Goal: Task Accomplishment & Management: Use online tool/utility

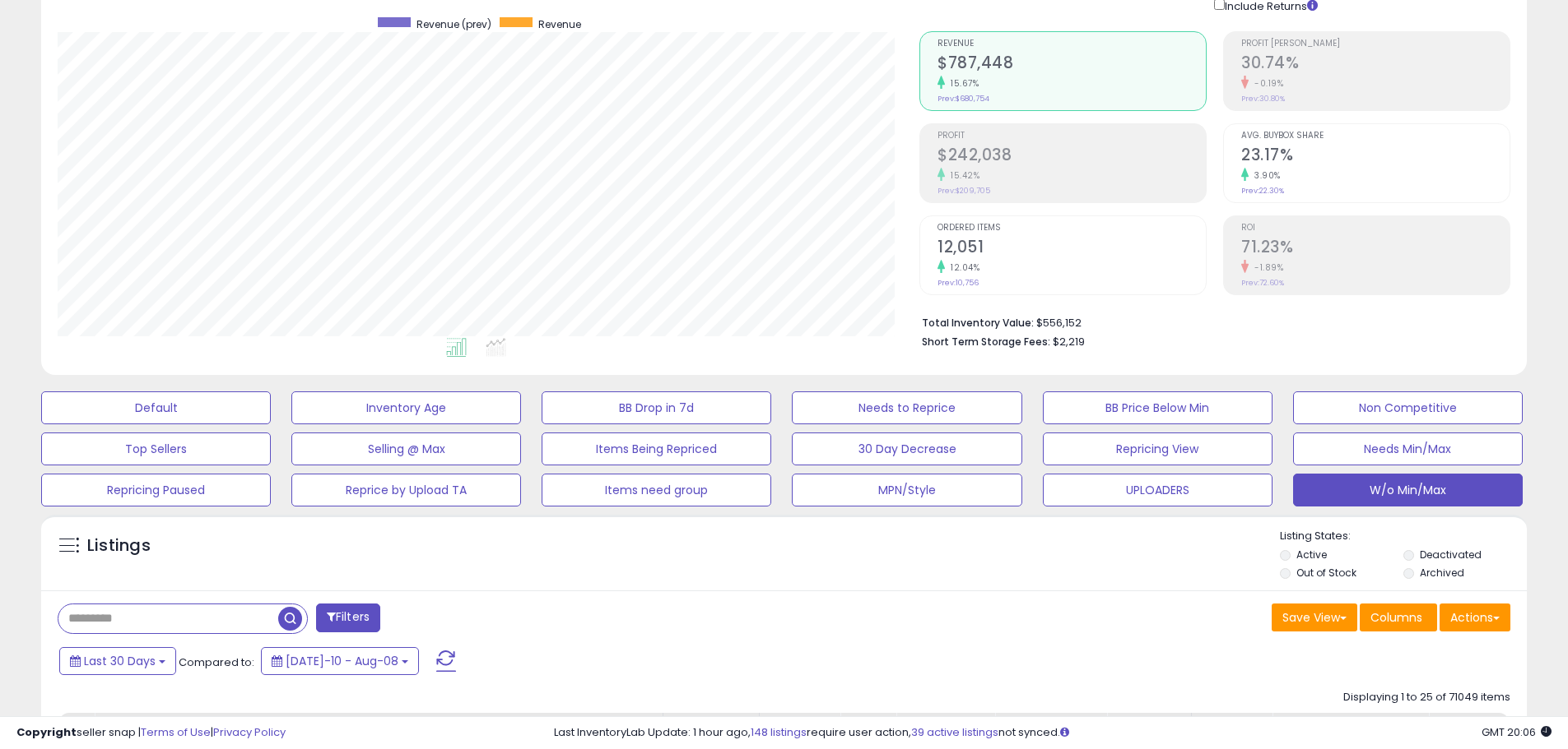
scroll to position [329, 0]
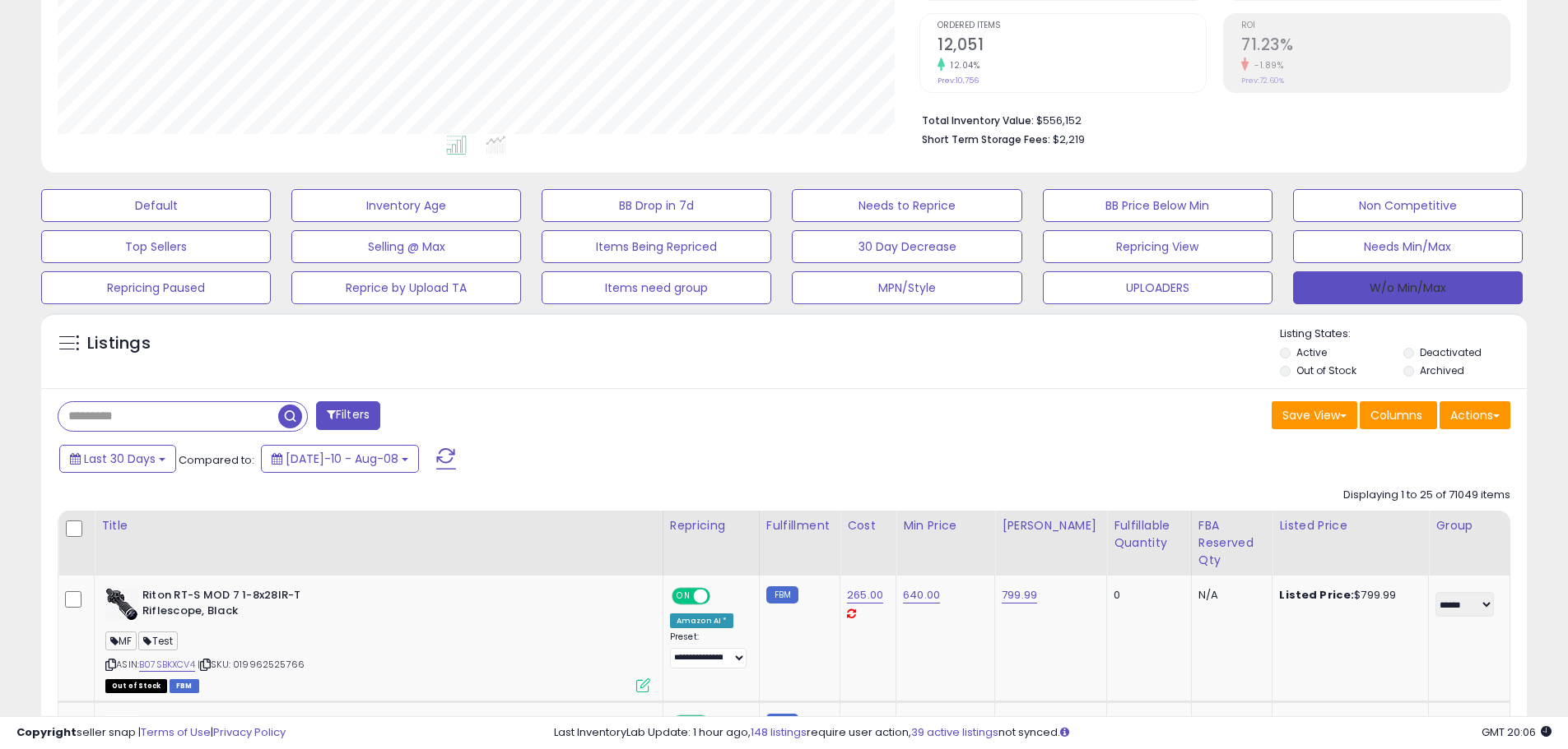
click at [1403, 283] on button "W/o Min/Max" at bounding box center [1408, 287] width 230 height 33
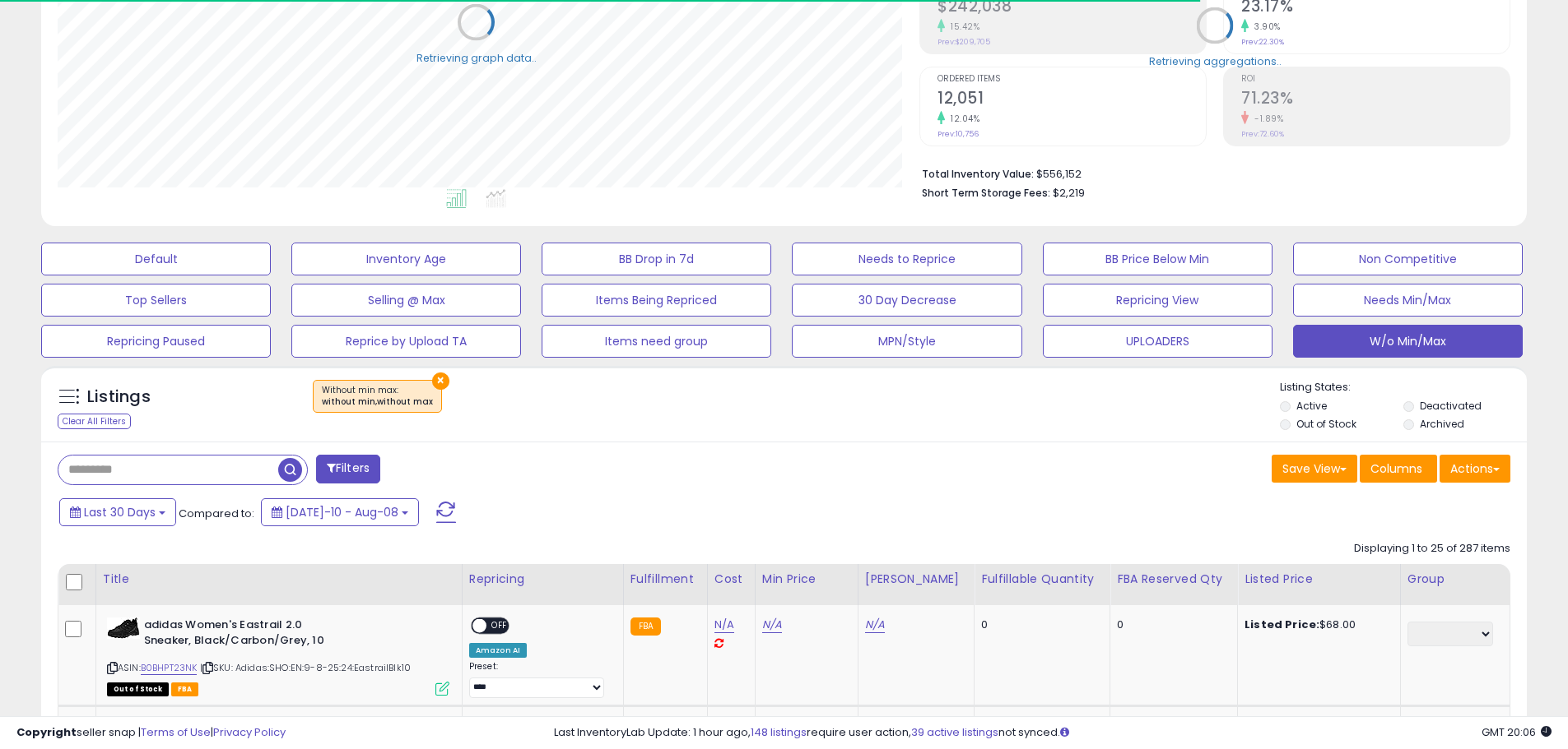
scroll to position [822293, 822275]
click at [1490, 474] on button "Actions" at bounding box center [1474, 469] width 71 height 28
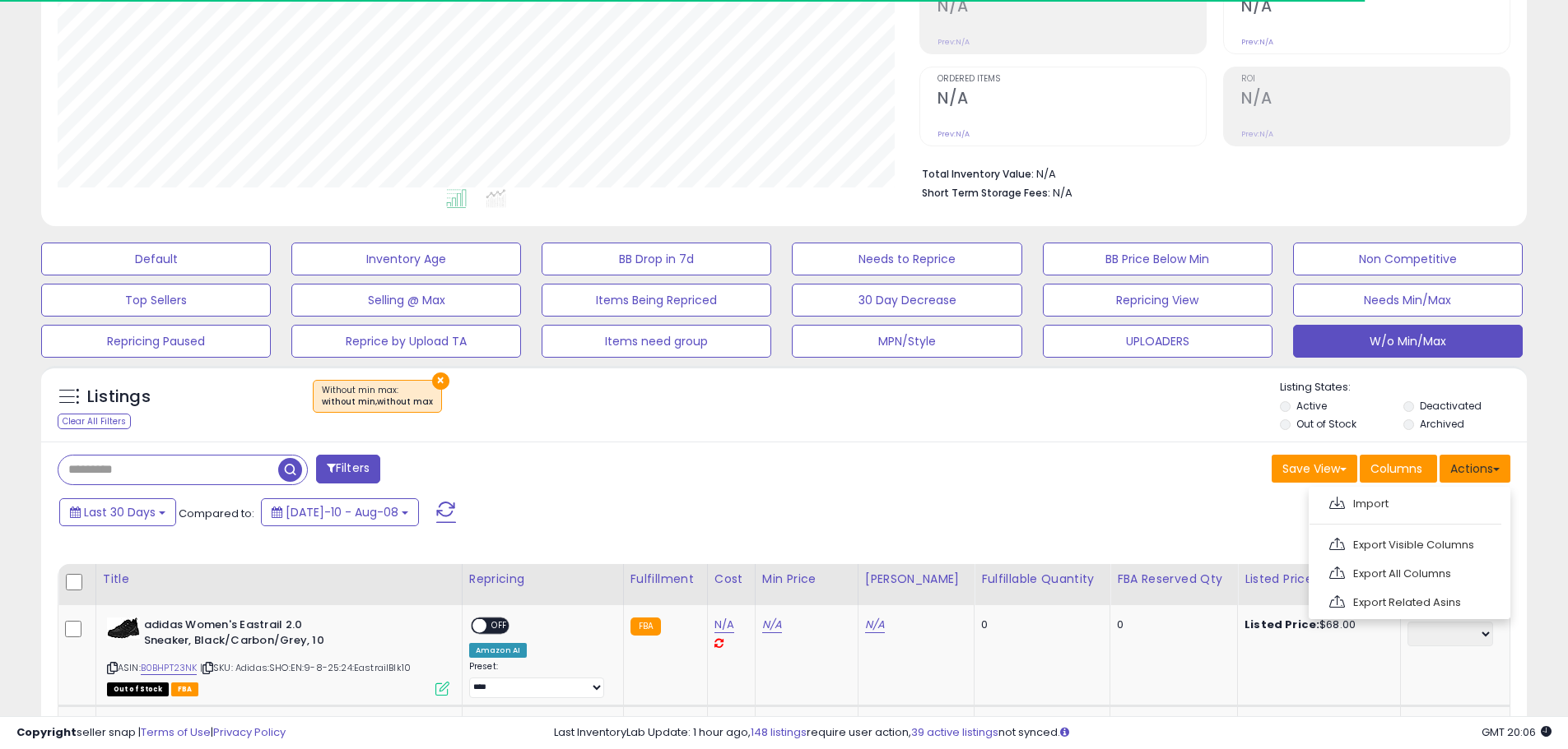
scroll to position [338, 862]
click at [1452, 530] on ul "Import Export Visible Columns Export All Columns Export Related Asins" at bounding box center [1409, 553] width 202 height 132
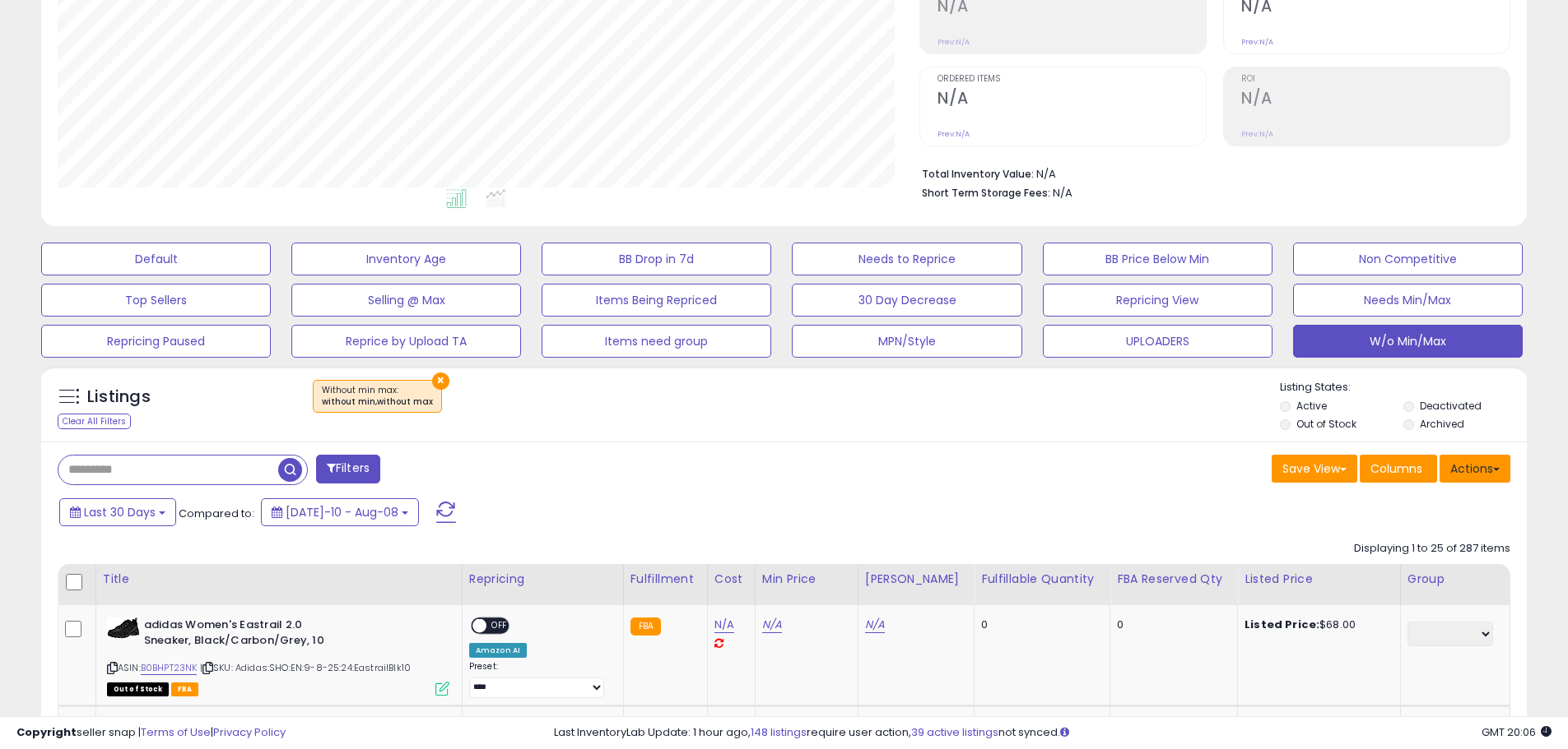
click at [1480, 462] on button "Actions" at bounding box center [1474, 469] width 71 height 28
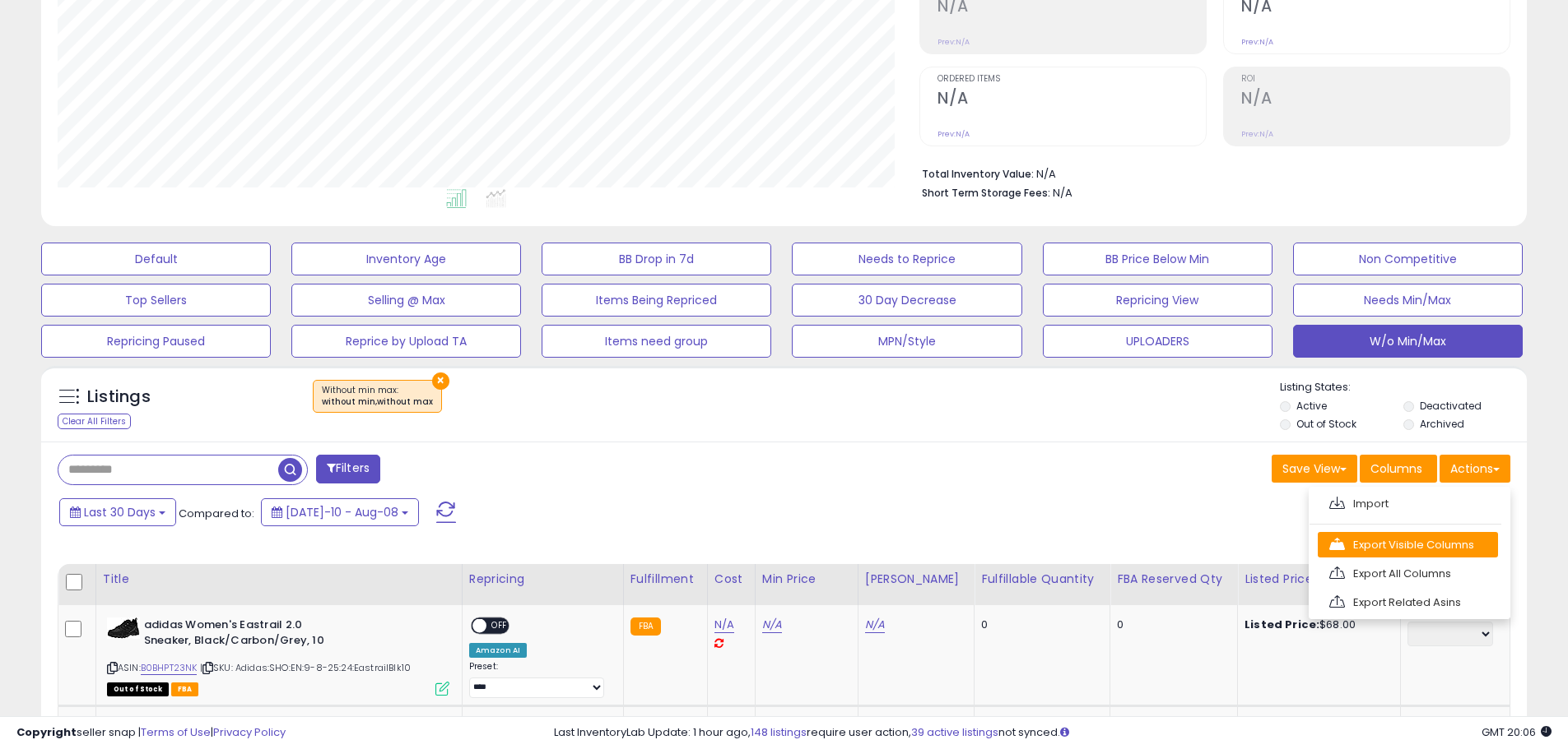
click at [1463, 534] on link "Export Visible Columns" at bounding box center [1408, 545] width 180 height 26
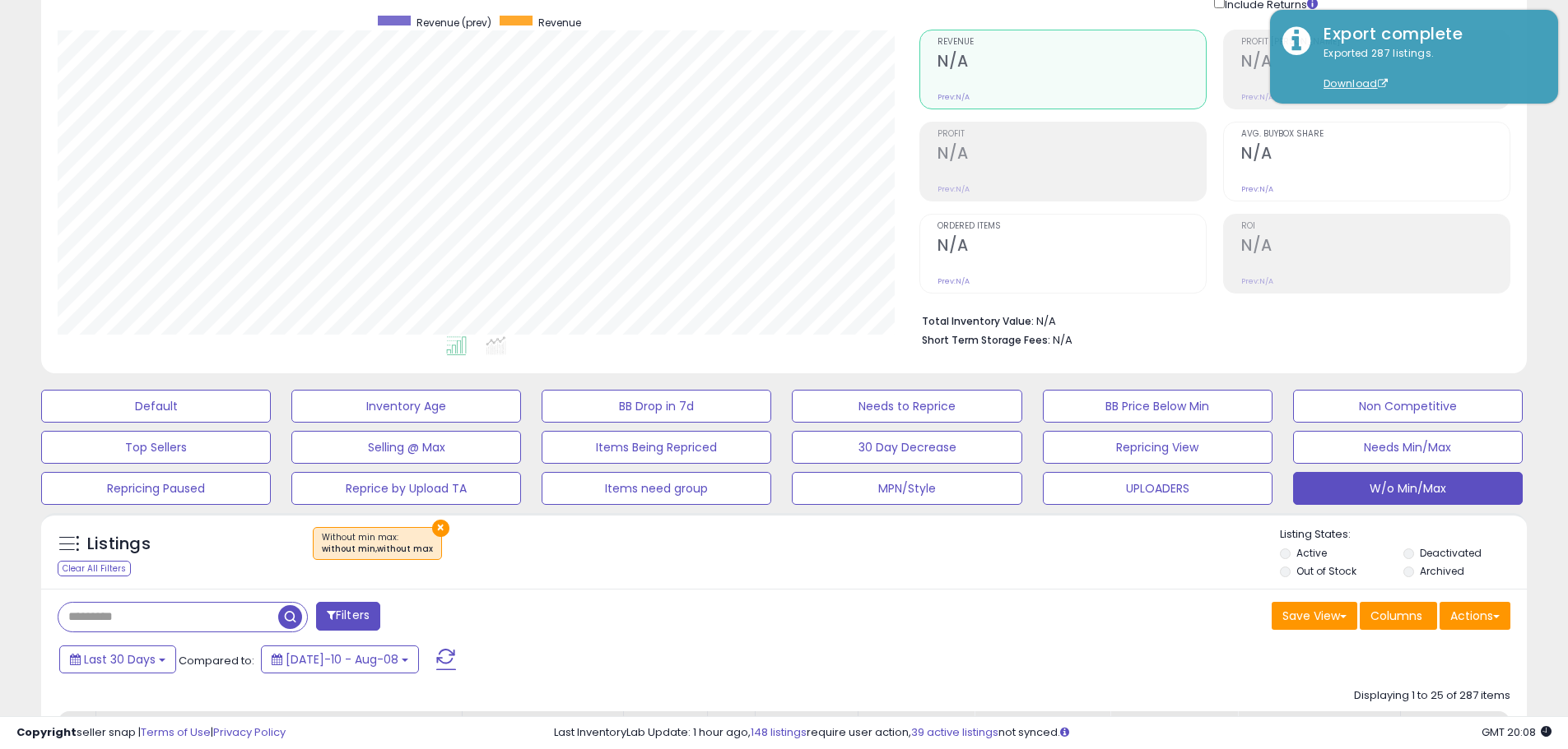
scroll to position [0, 0]
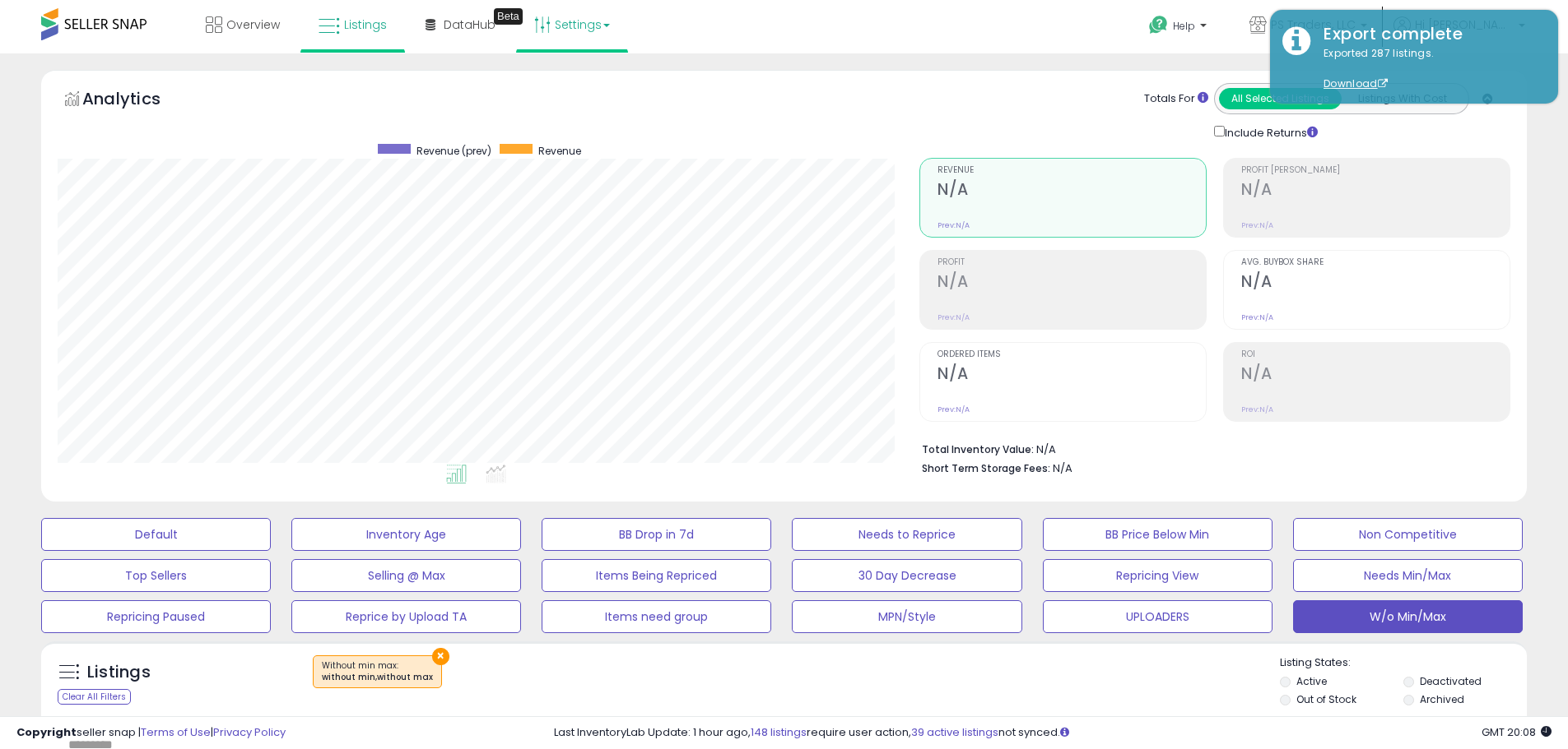
click at [578, 36] on link "Settings" at bounding box center [572, 25] width 100 height 49
click at [577, 80] on link "Store settings" at bounding box center [574, 83] width 74 height 16
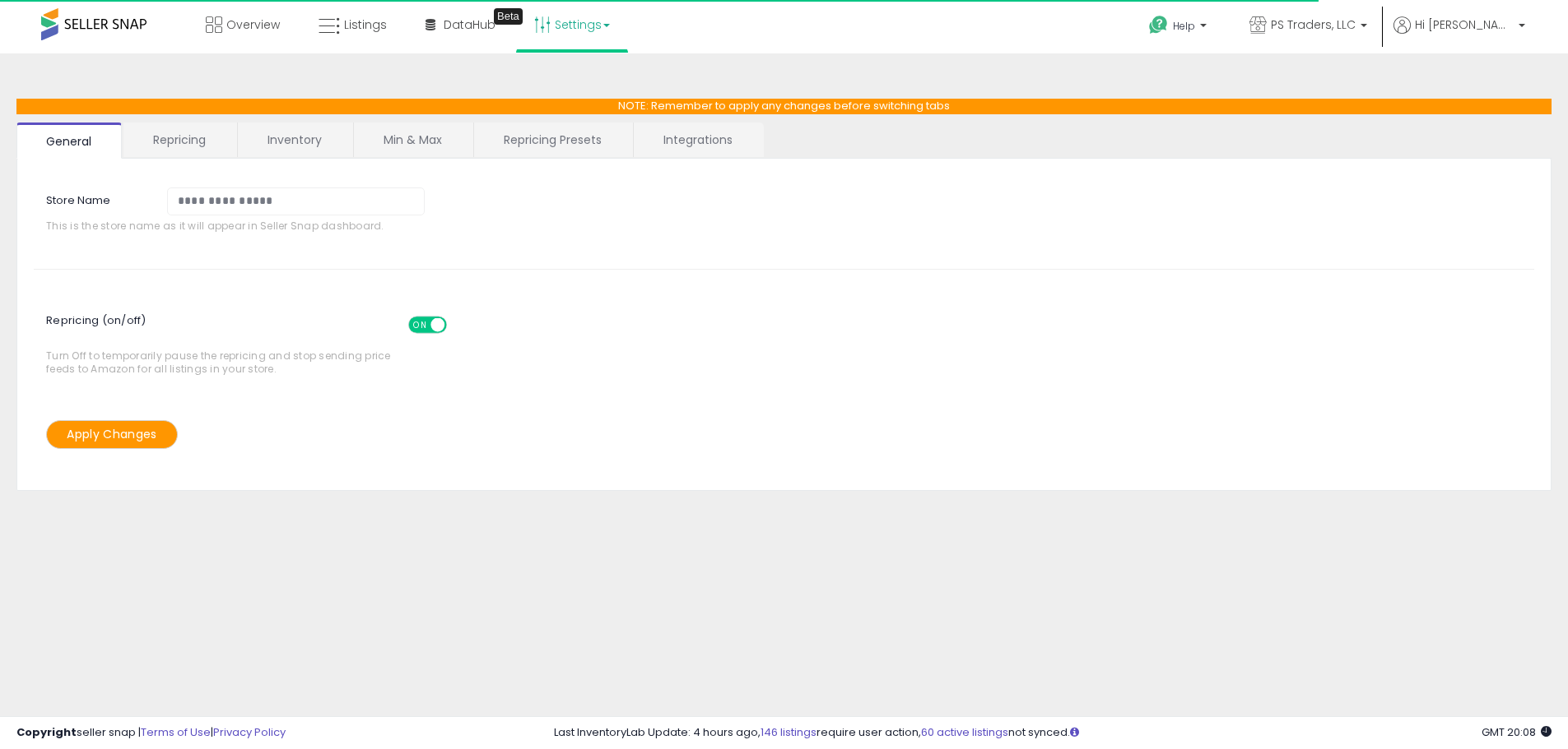
click at [553, 147] on link "Repricing Presets" at bounding box center [553, 140] width 157 height 35
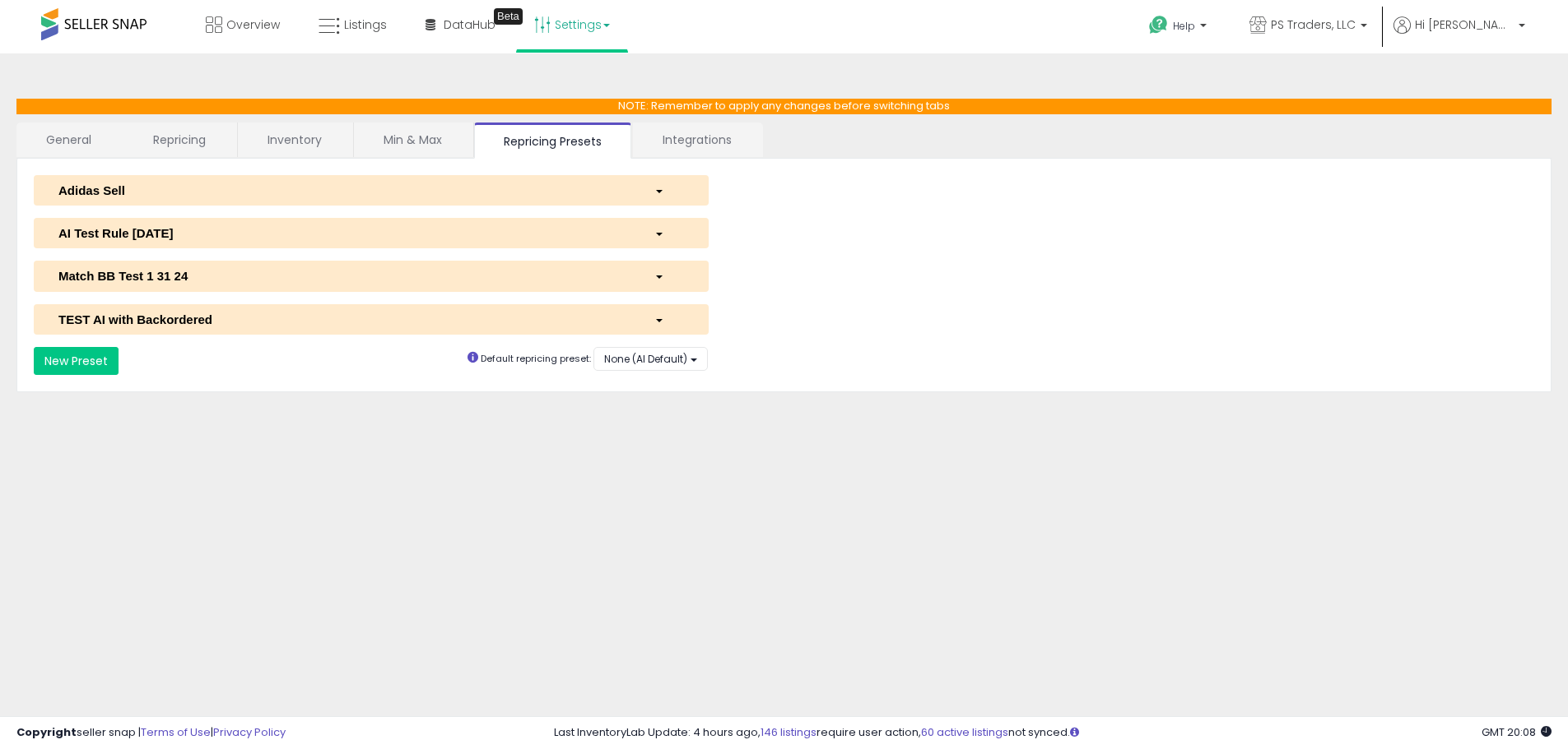
click at [181, 225] on div "AI Test Rule 2 12 2024" at bounding box center [344, 233] width 596 height 17
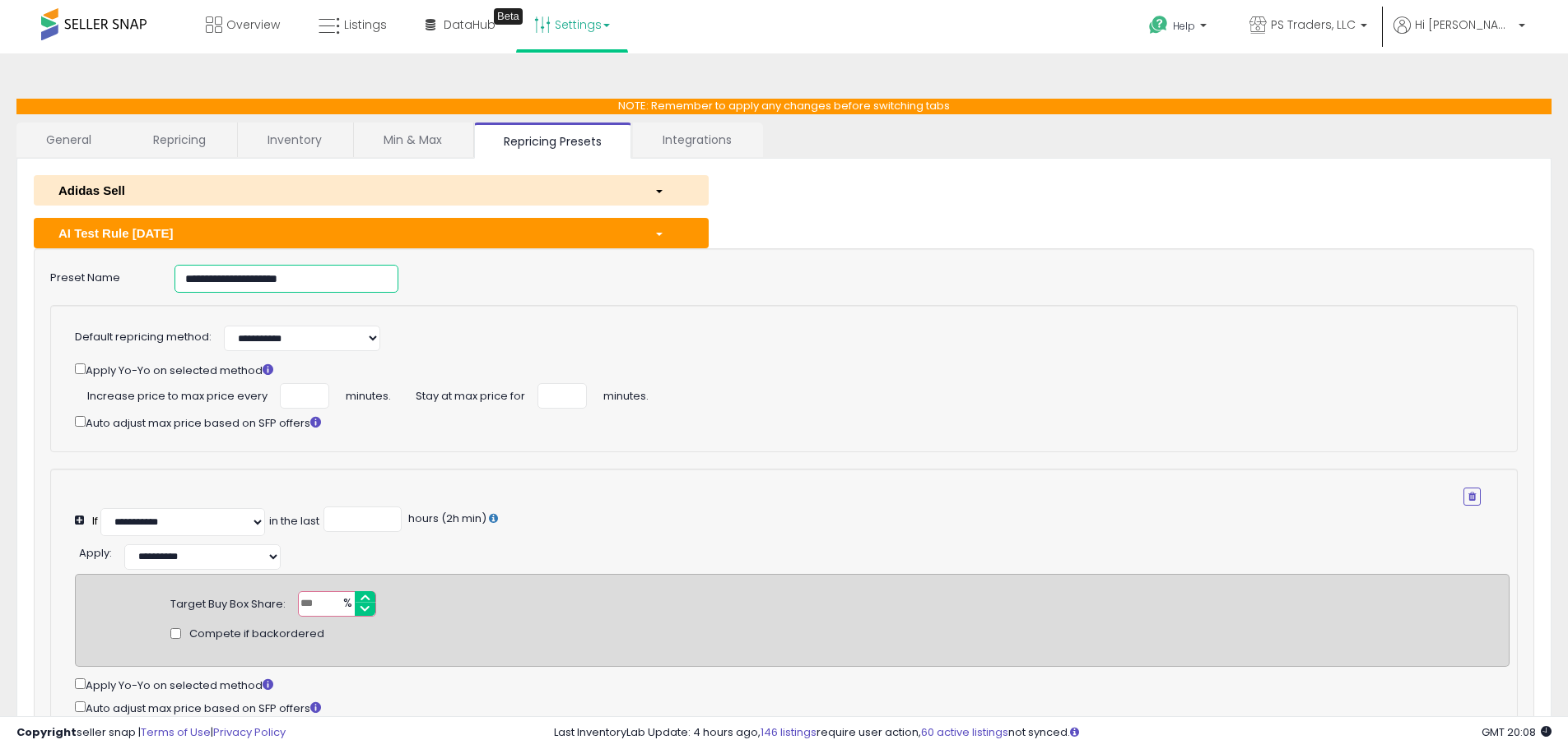
drag, startPoint x: 315, startPoint y: 285, endPoint x: -78, endPoint y: 270, distance: 393.3
click at [0, 270] on html "Unable to login Retrieving listings data.. has not yet accepted the Terms of Us…" at bounding box center [784, 374] width 1568 height 749
click at [388, 27] on link "Listings" at bounding box center [353, 25] width 93 height 49
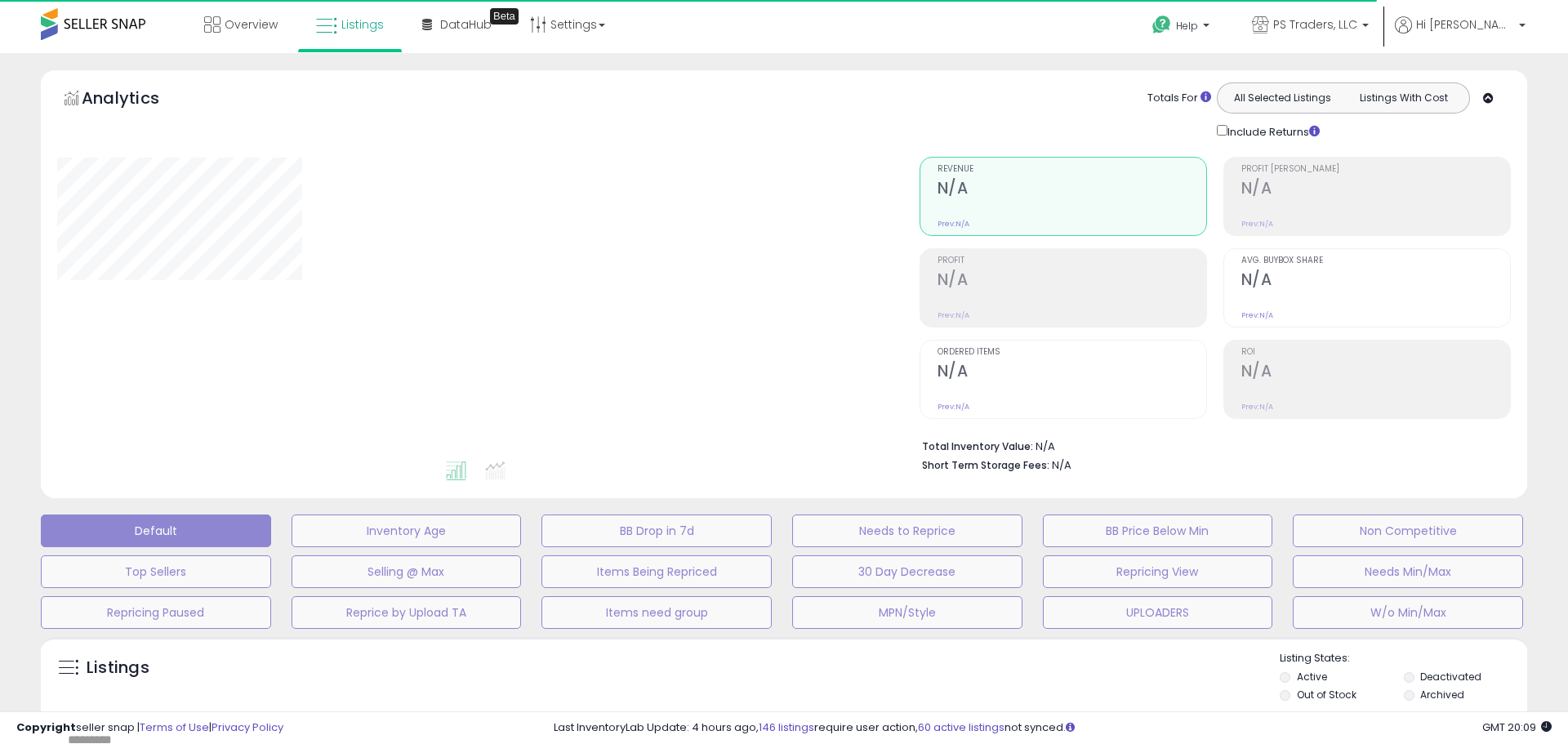
drag, startPoint x: 1453, startPoint y: 53, endPoint x: 1451, endPoint y: 77, distance: 24.1
drag, startPoint x: 1451, startPoint y: 77, endPoint x: 1508, endPoint y: 28, distance: 75.2
click at [1545, 66] on div "**********" at bounding box center [784, 548] width 1568 height 989
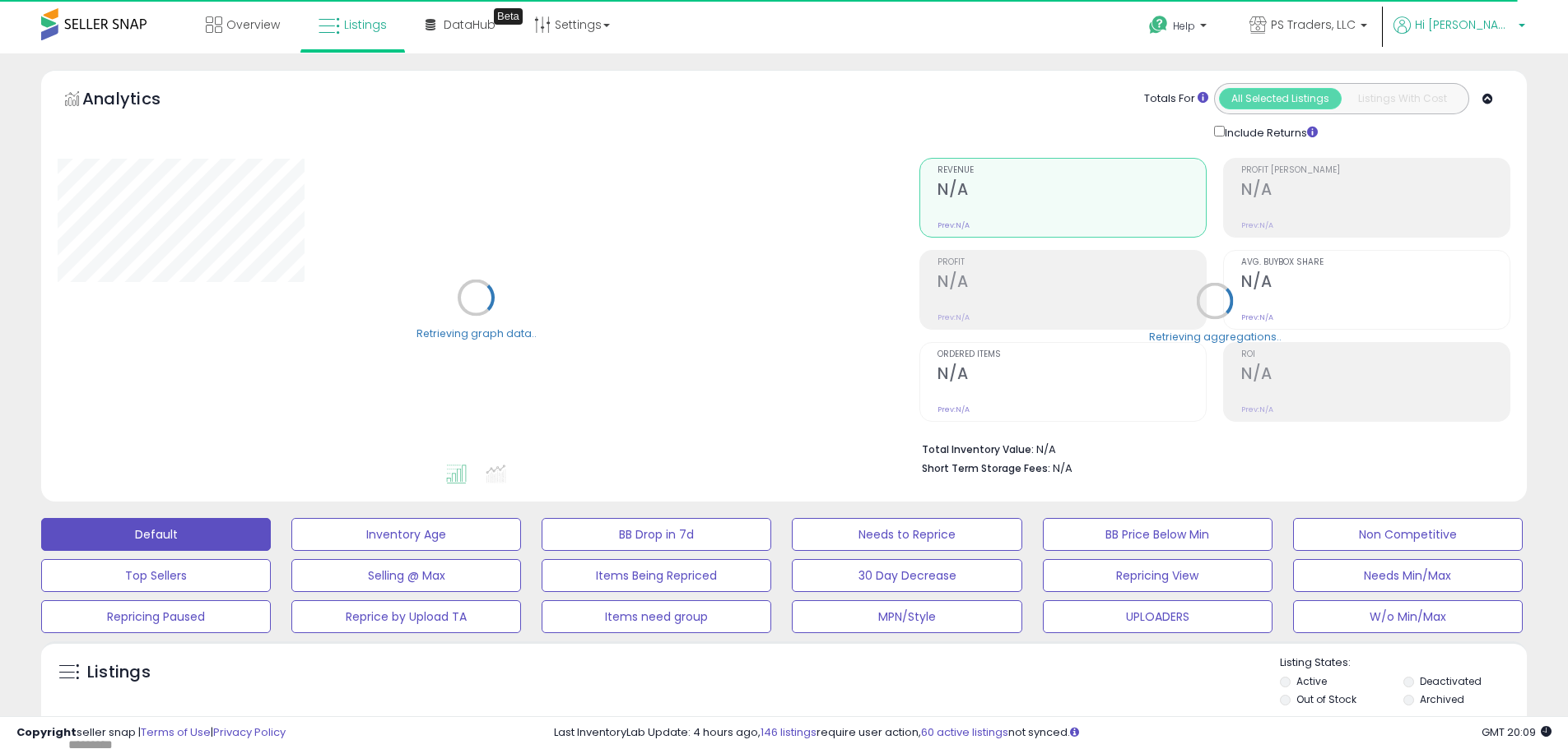
click at [1520, 28] on b at bounding box center [1522, 29] width 7 height 11
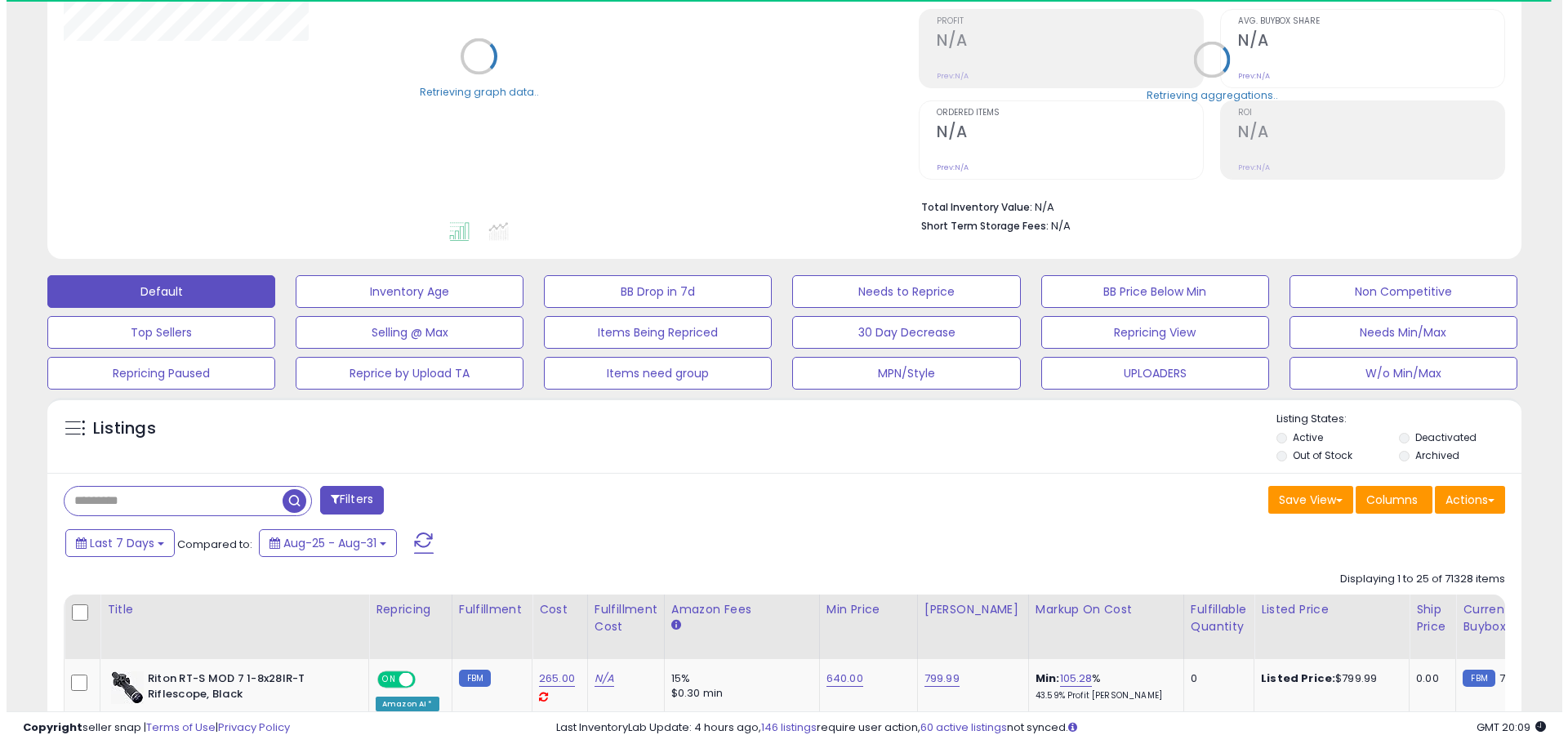
scroll to position [409, 0]
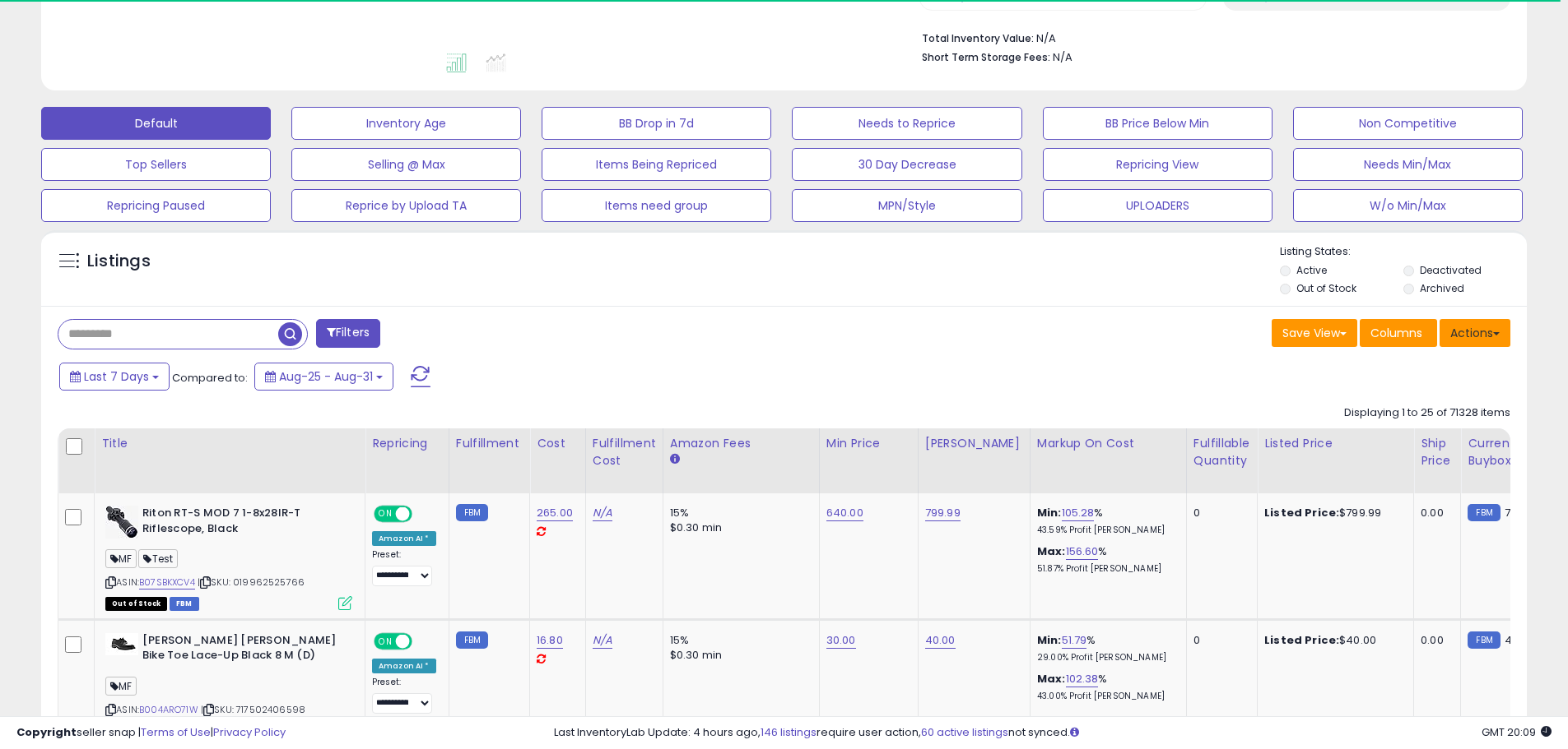
click at [1472, 339] on button "Actions" at bounding box center [1474, 334] width 71 height 28
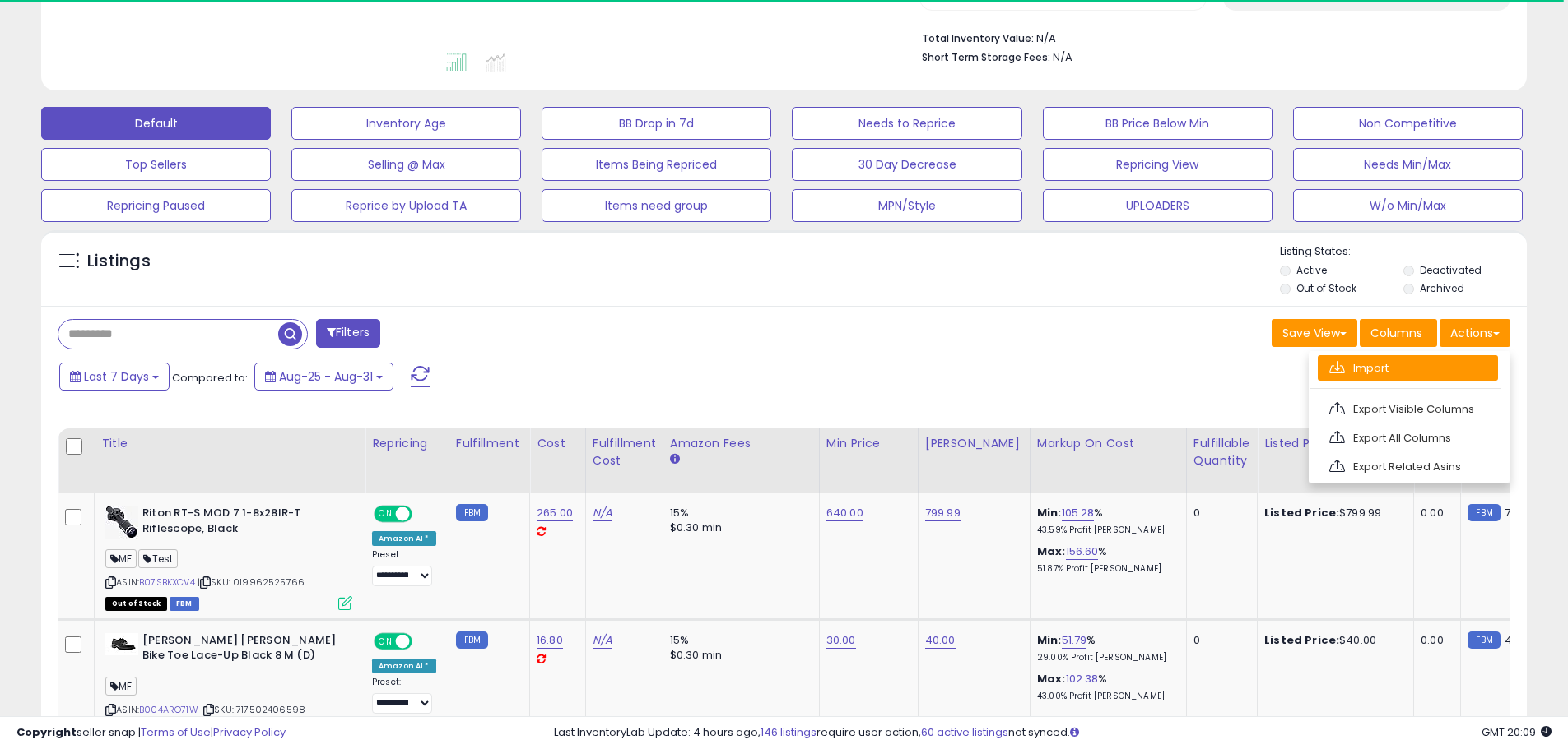
click at [1474, 368] on link "Import" at bounding box center [1408, 368] width 180 height 26
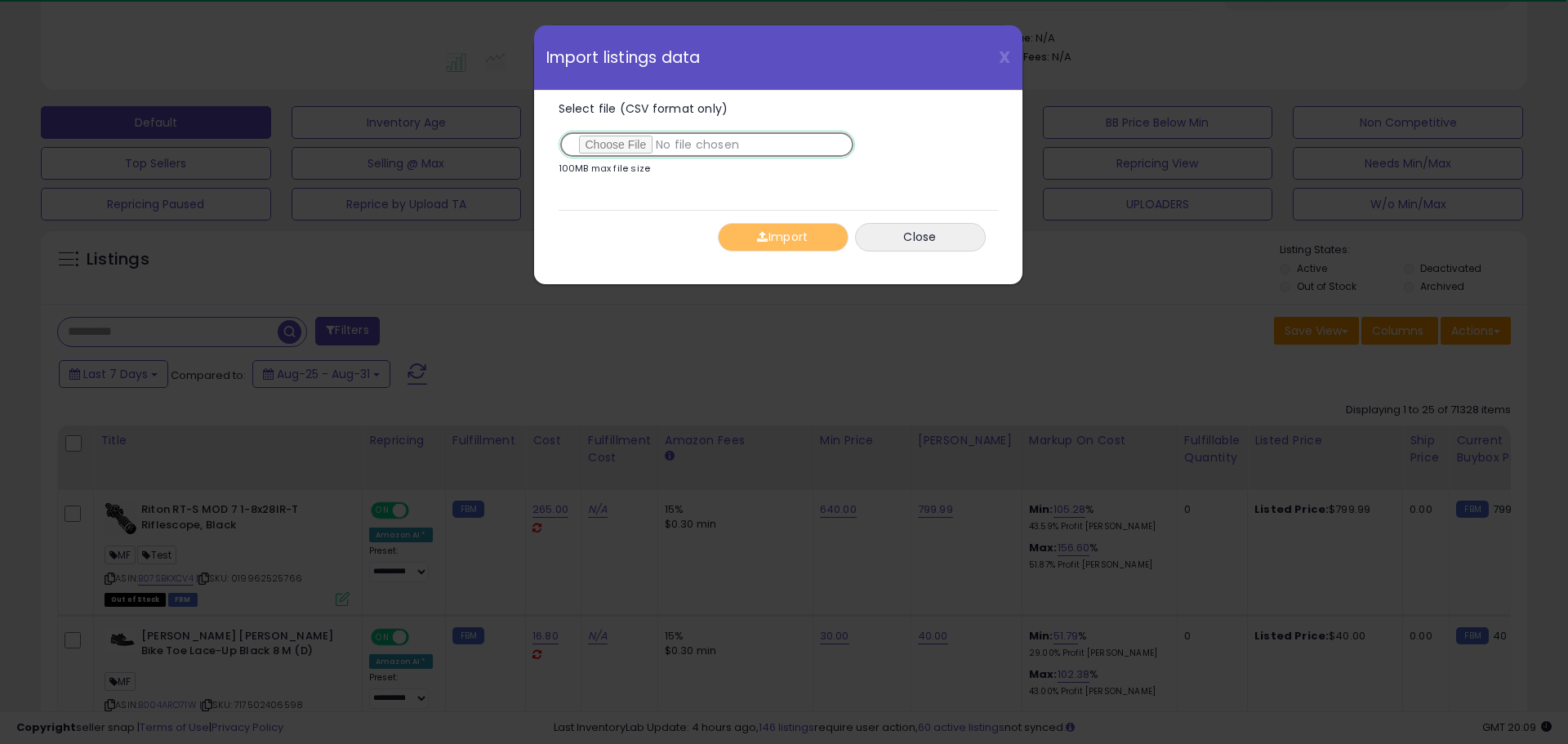
click at [604, 151] on input "Select file (CSV format only)" at bounding box center [707, 145] width 297 height 28
type input "**********"
click at [828, 226] on button "Import" at bounding box center [783, 237] width 131 height 28
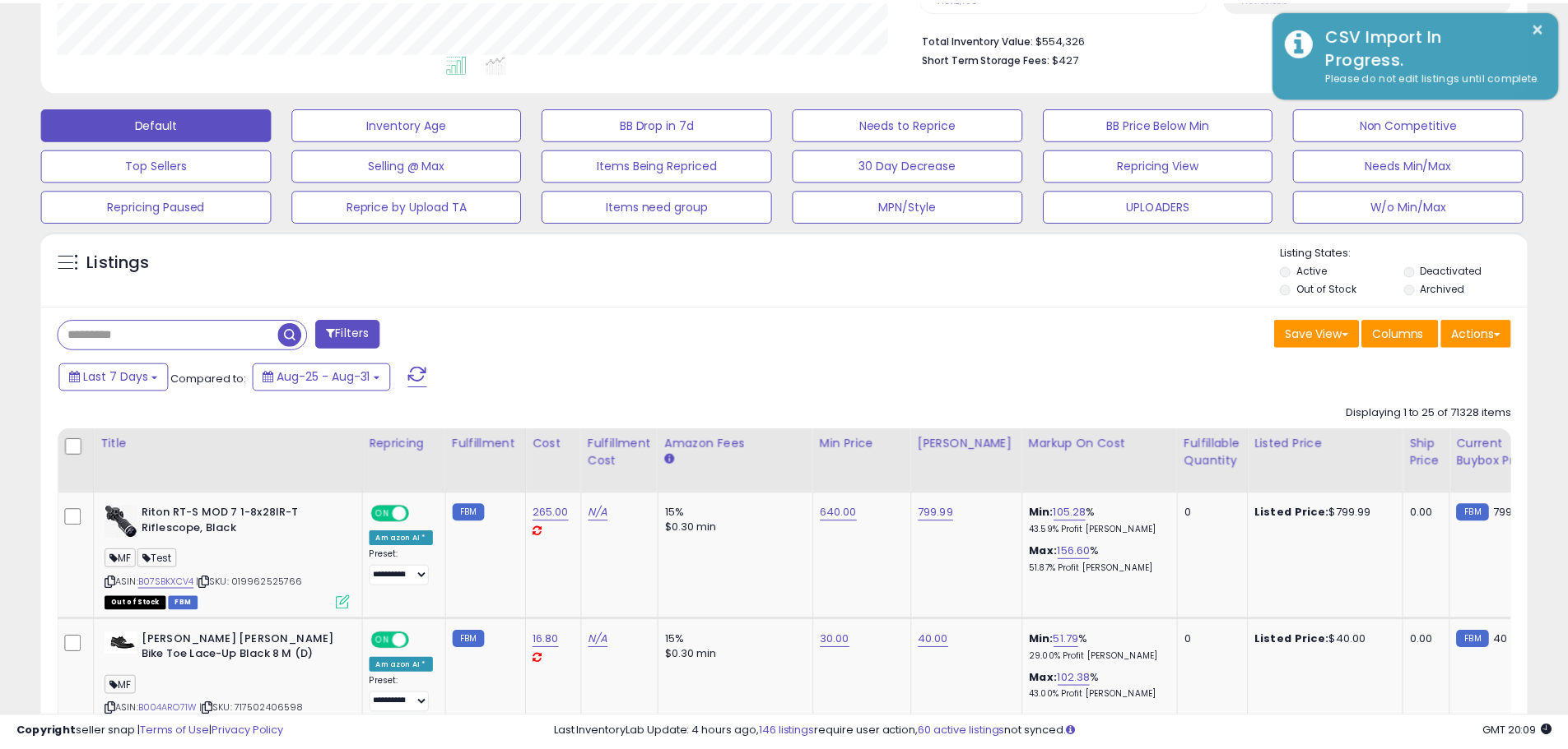
scroll to position [822293, 822275]
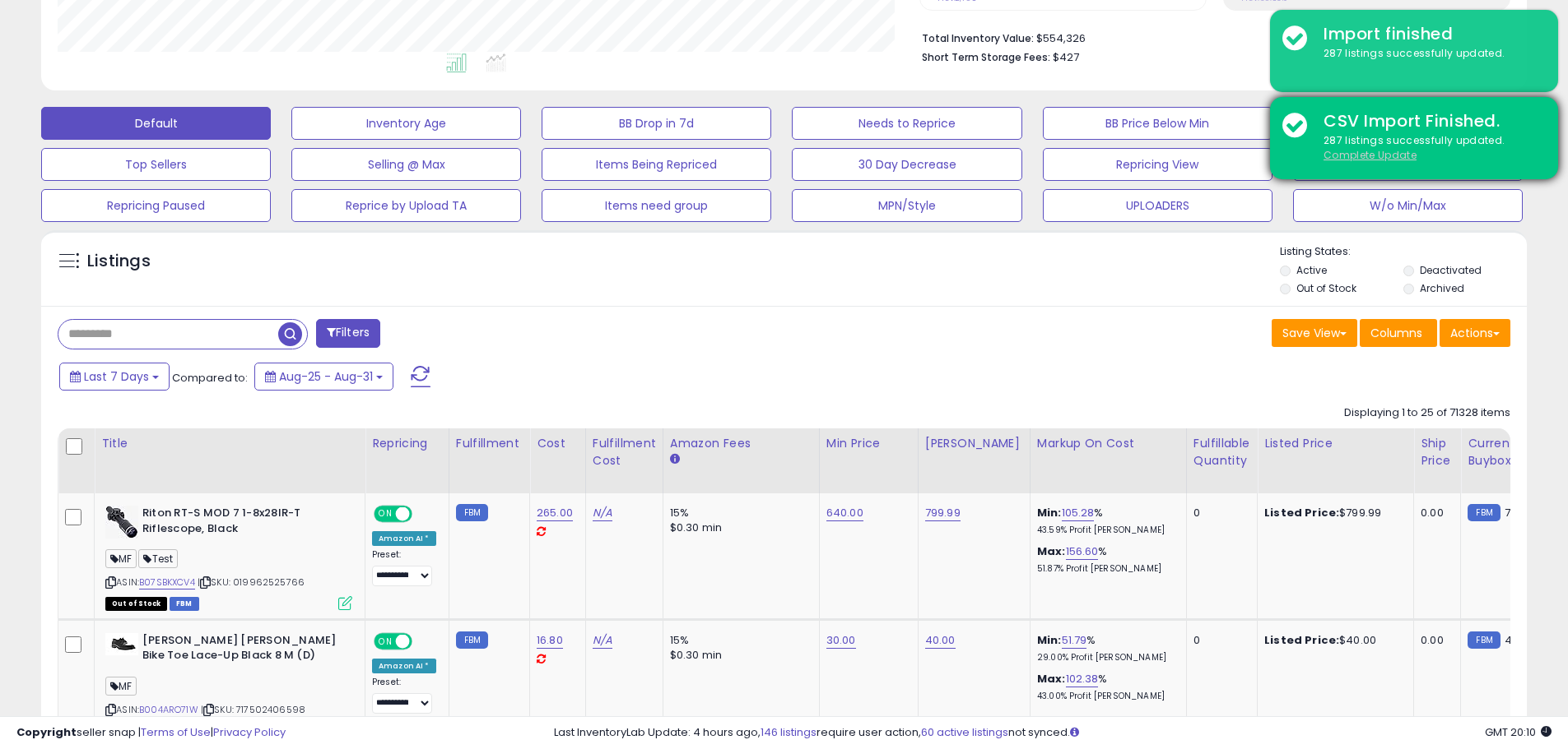
click at [1374, 154] on u "Complete Update" at bounding box center [1370, 155] width 93 height 14
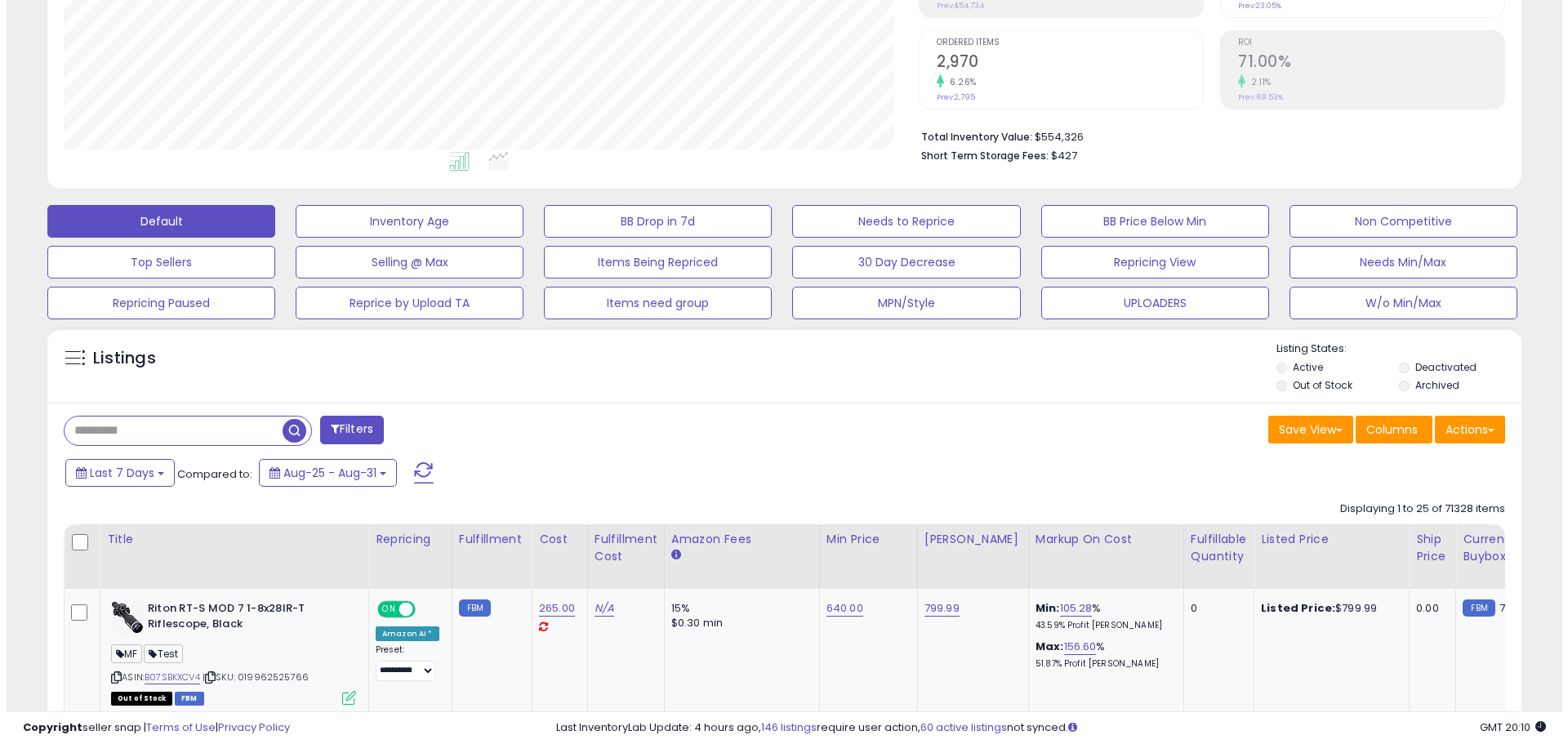
scroll to position [335, 855]
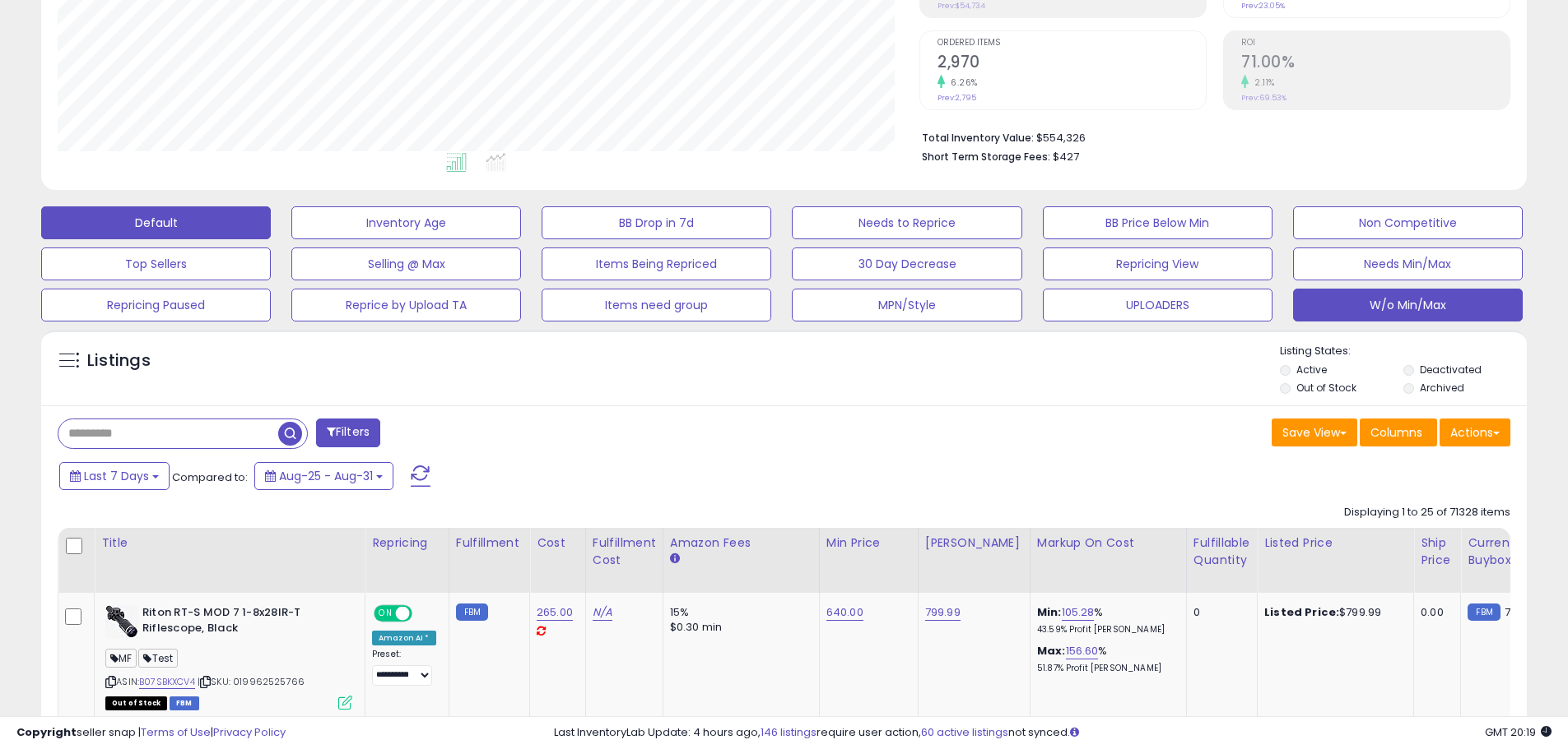
click at [1383, 312] on button "W/o Min/Max" at bounding box center [1408, 305] width 230 height 33
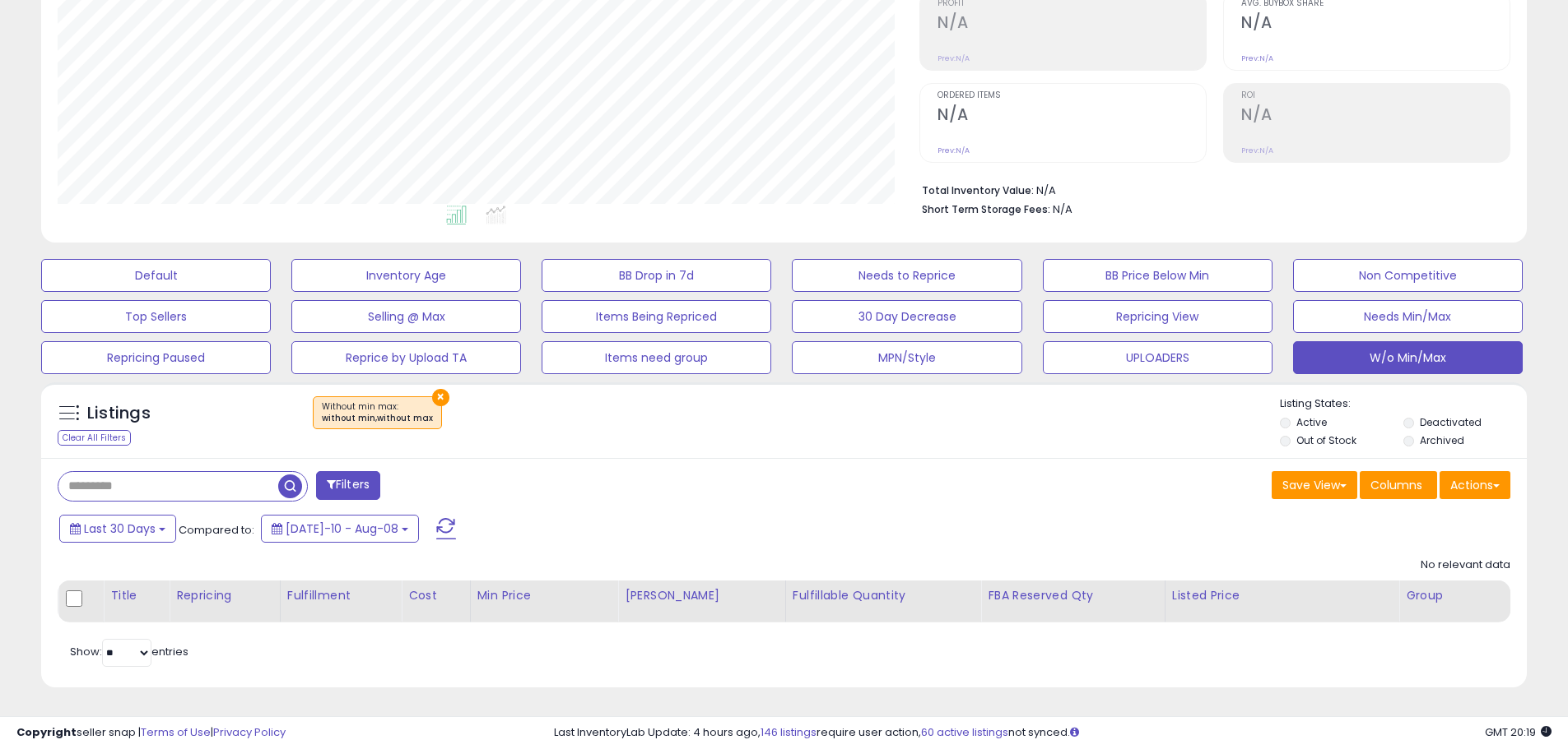
click at [432, 394] on button "×" at bounding box center [441, 397] width 17 height 17
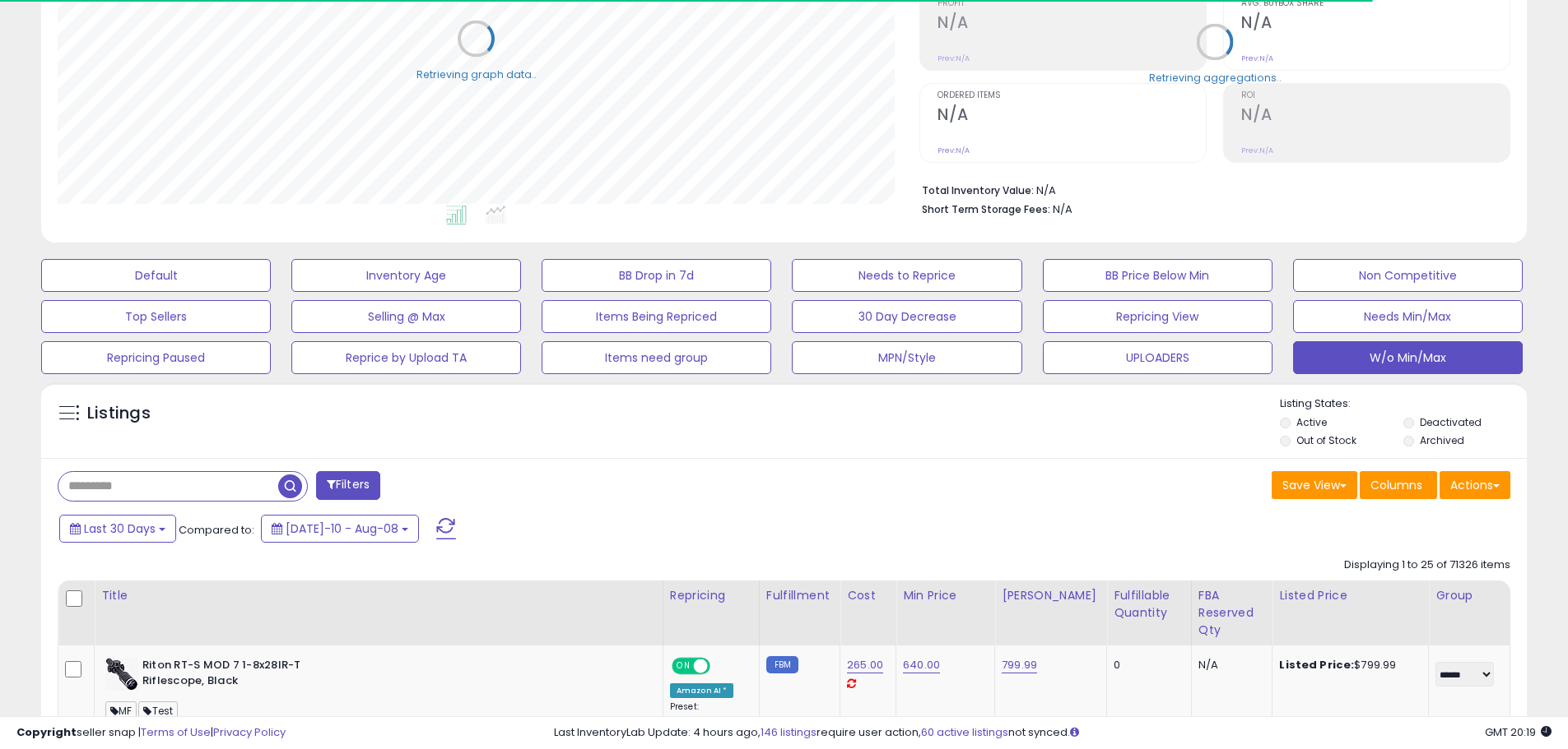
scroll to position [822293, 822275]
